Goal: Task Accomplishment & Management: Manage account settings

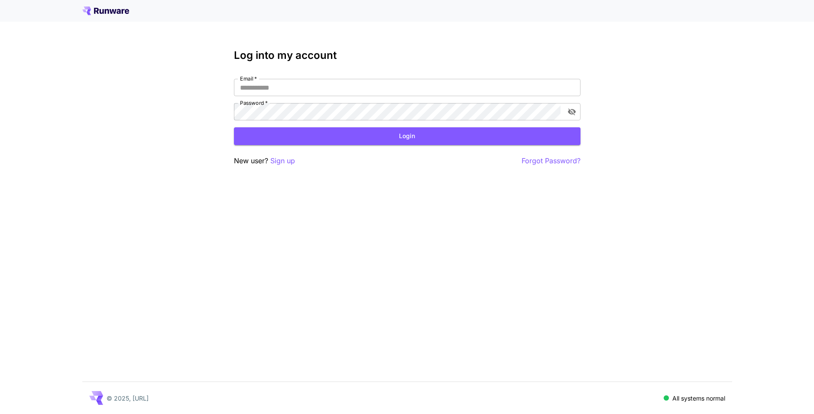
click at [129, 14] on icon at bounding box center [105, 10] width 47 height 9
click at [263, 90] on input "Email   *" at bounding box center [407, 87] width 347 height 17
click at [117, 8] on icon at bounding box center [105, 10] width 47 height 9
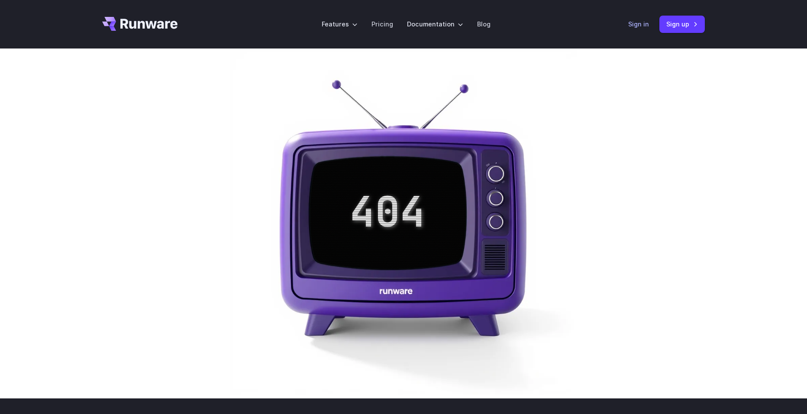
click at [637, 25] on link "Sign in" at bounding box center [638, 24] width 21 height 10
click at [153, 23] on icon "Go to /" at bounding box center [139, 24] width 75 height 14
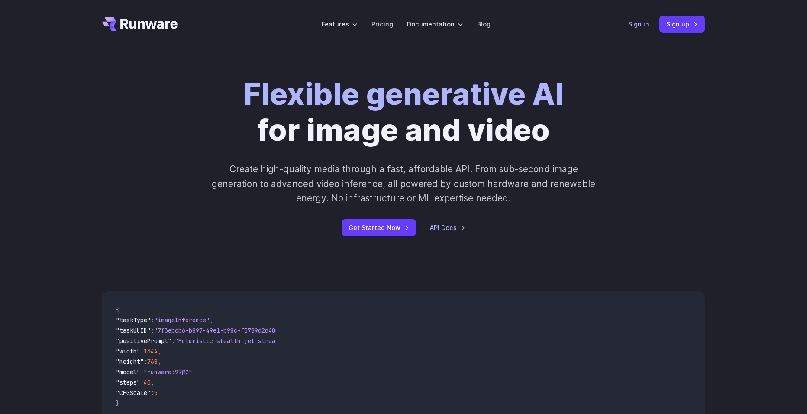
click at [641, 28] on link "Sign in" at bounding box center [638, 24] width 21 height 10
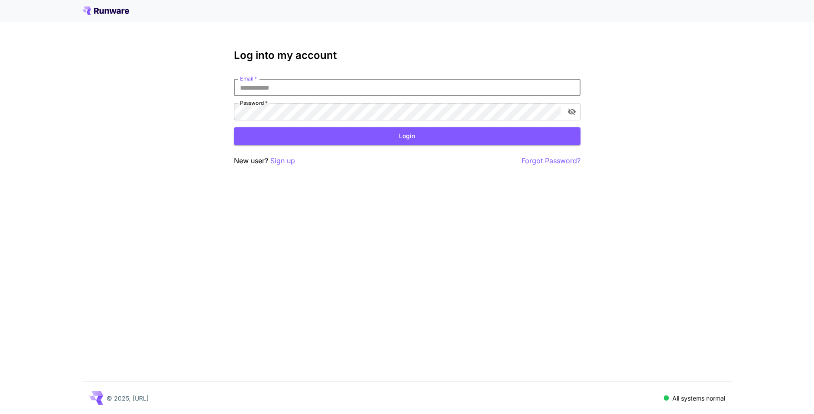
click at [263, 92] on input "Email   *" at bounding box center [407, 87] width 347 height 17
type input "**********"
click button "Login" at bounding box center [407, 136] width 347 height 18
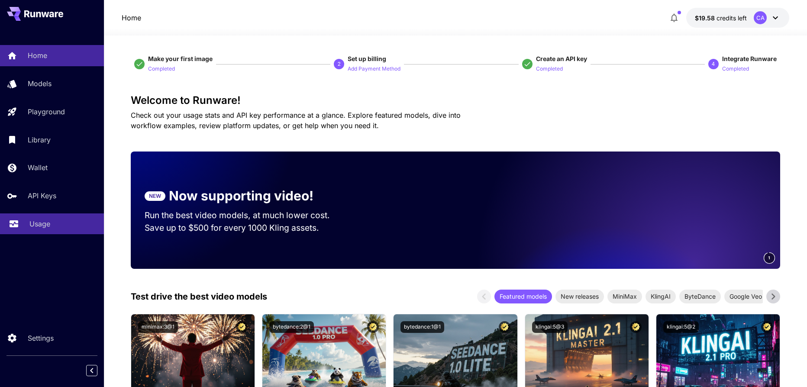
click at [58, 224] on div "Usage" at bounding box center [63, 224] width 68 height 10
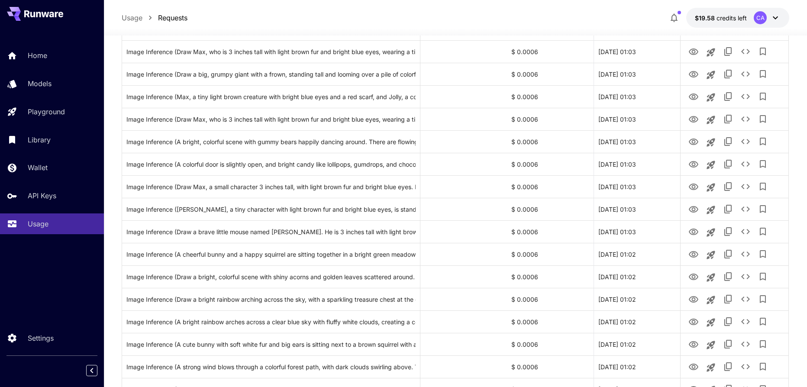
scroll to position [303, 0]
